Goal: Transaction & Acquisition: Obtain resource

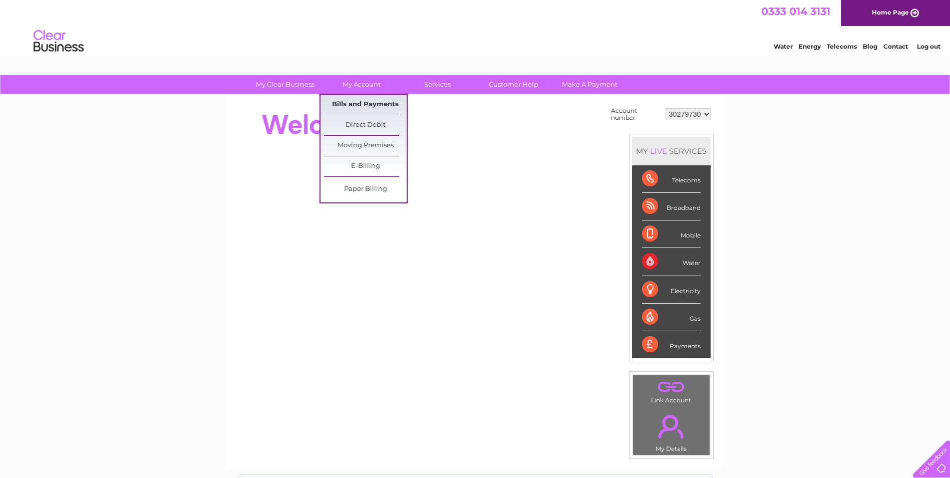
click at [359, 104] on link "Bills and Payments" at bounding box center [365, 105] width 83 height 20
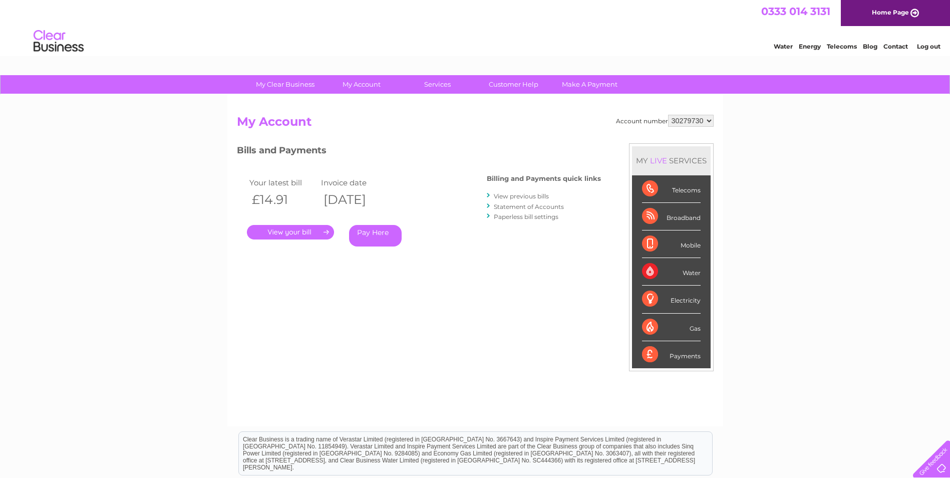
click at [697, 122] on select "30279730 30317548 30320031" at bounding box center [691, 121] width 46 height 12
select select "30317548"
click at [668, 115] on select "30279730 30317548 30320031" at bounding box center [691, 121] width 46 height 12
click at [290, 231] on link "." at bounding box center [290, 232] width 87 height 15
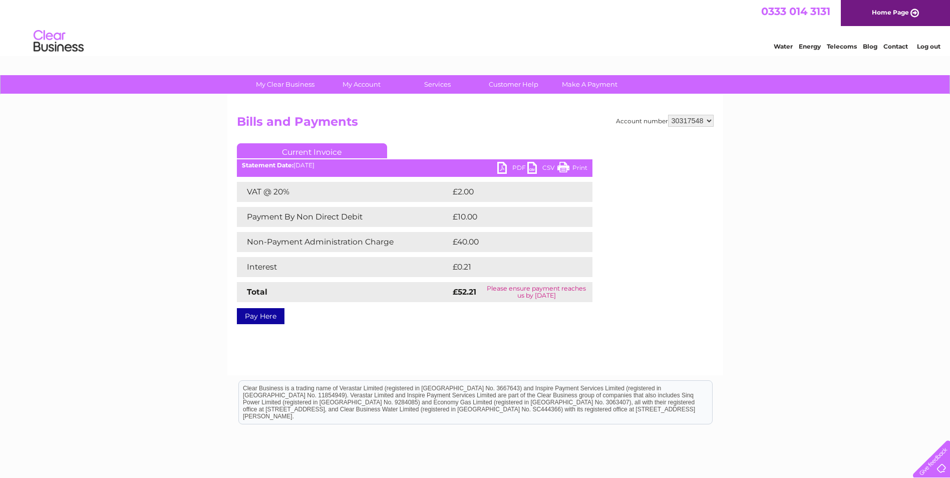
click at [512, 169] on link "PDF" at bounding box center [512, 169] width 30 height 15
click at [513, 167] on link "PDF" at bounding box center [512, 169] width 30 height 15
